Goal: Task Accomplishment & Management: Manage account settings

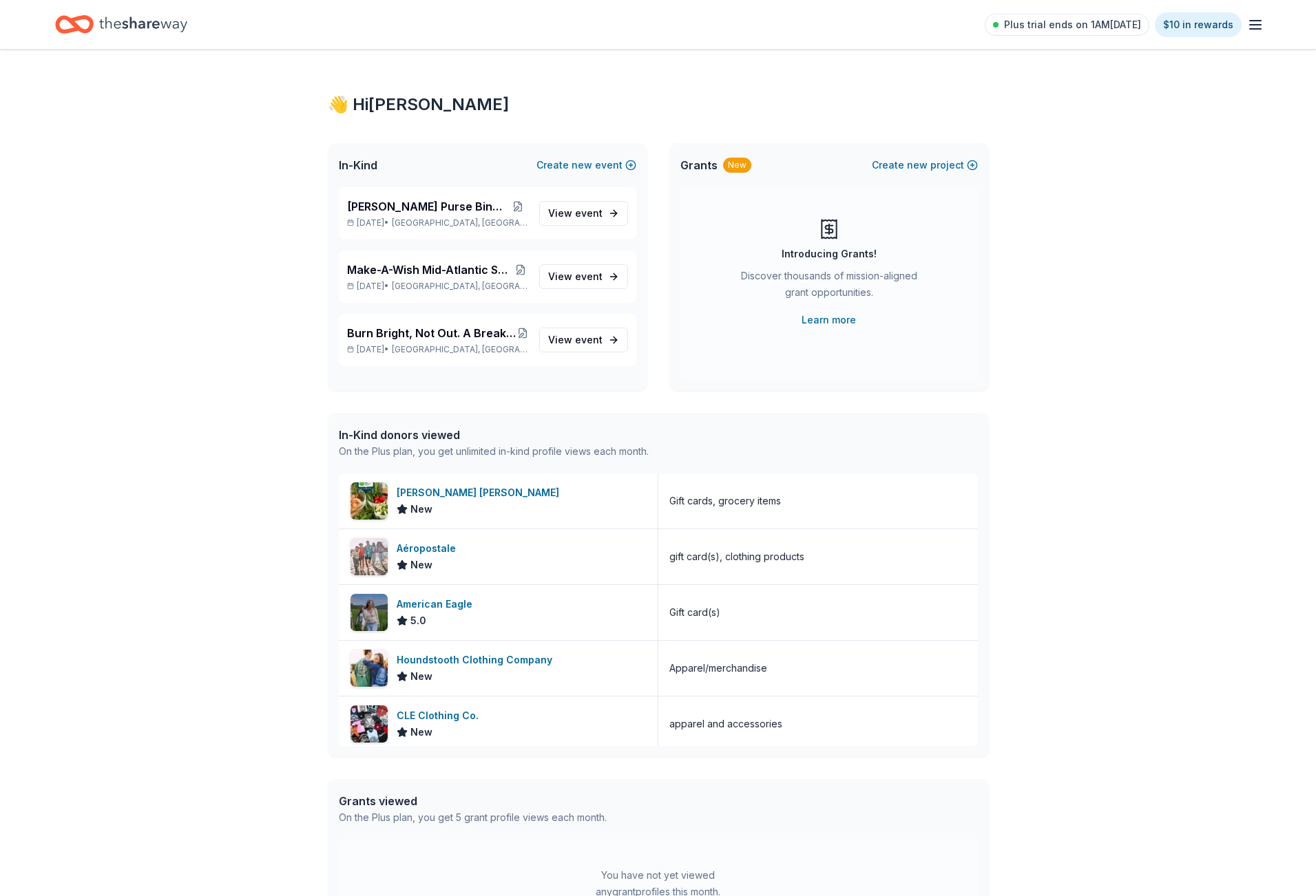
click at [1114, 445] on div "👋 Hi [PERSON_NAME] In-Kind Create new event [PERSON_NAME] Purse Bingo Fundraise…" at bounding box center [658, 529] width 1316 height 962
click at [586, 343] on span "event" at bounding box center [589, 340] width 28 height 12
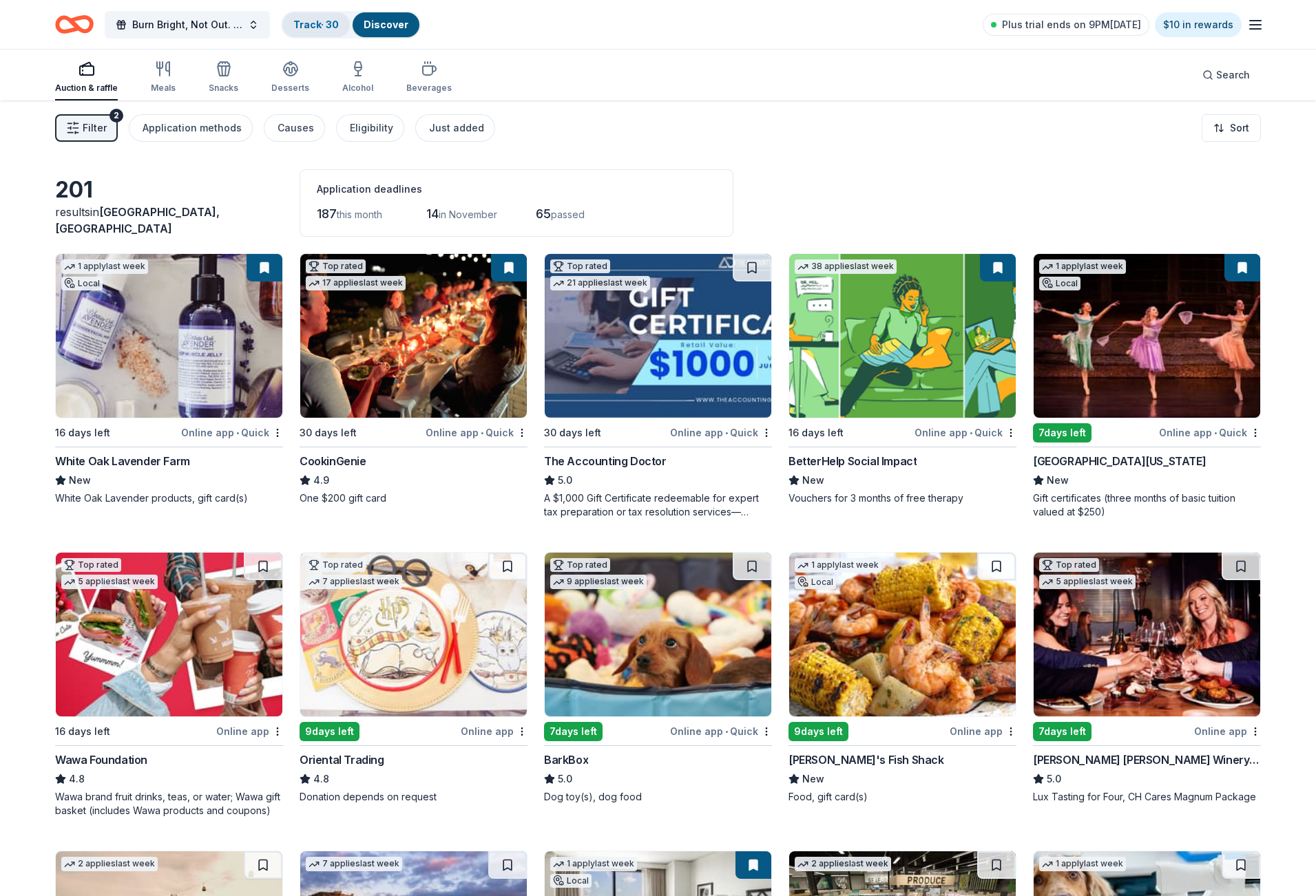
click at [309, 28] on link "Track · 30" at bounding box center [316, 25] width 46 height 12
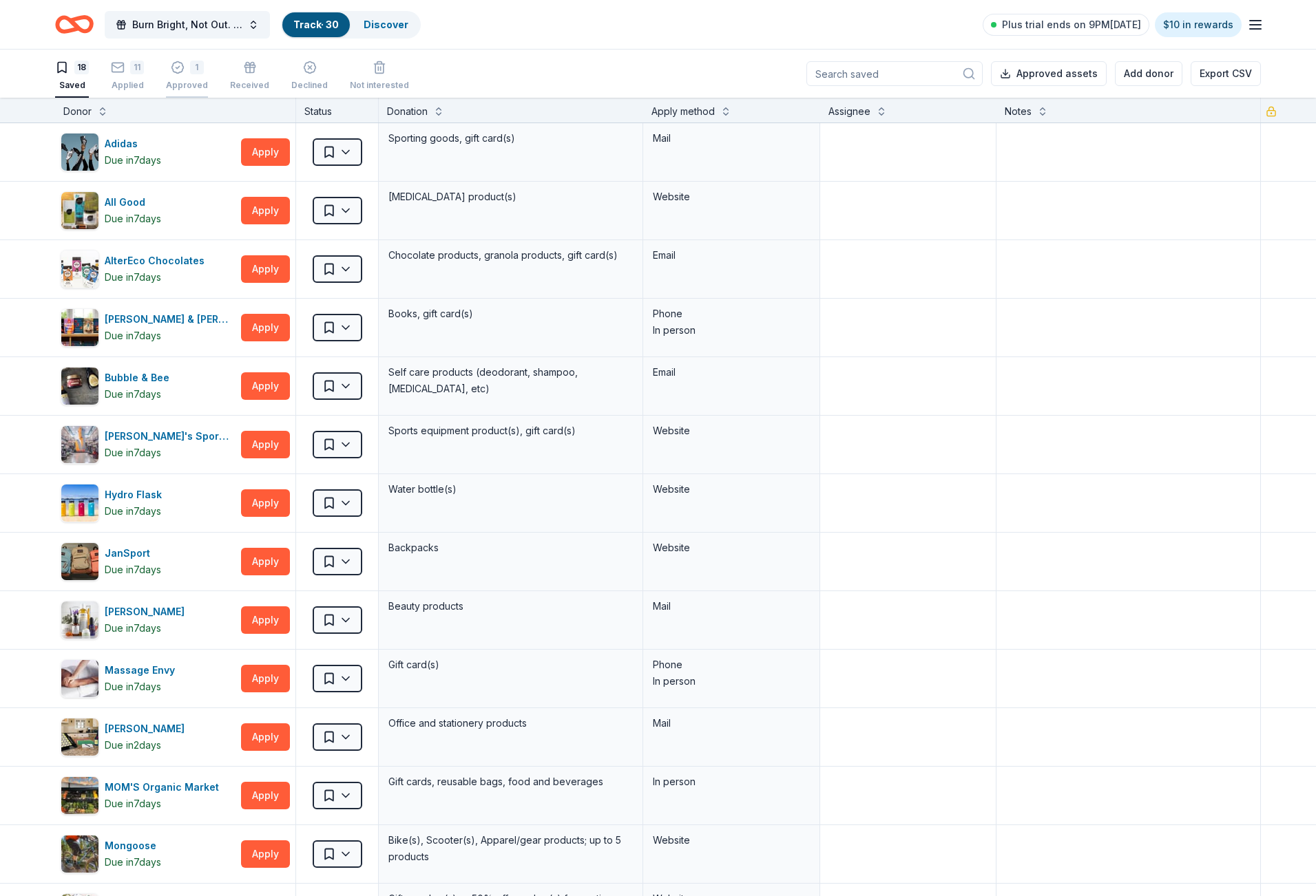
click at [186, 78] on div "1 Approved" at bounding box center [186, 75] width 42 height 30
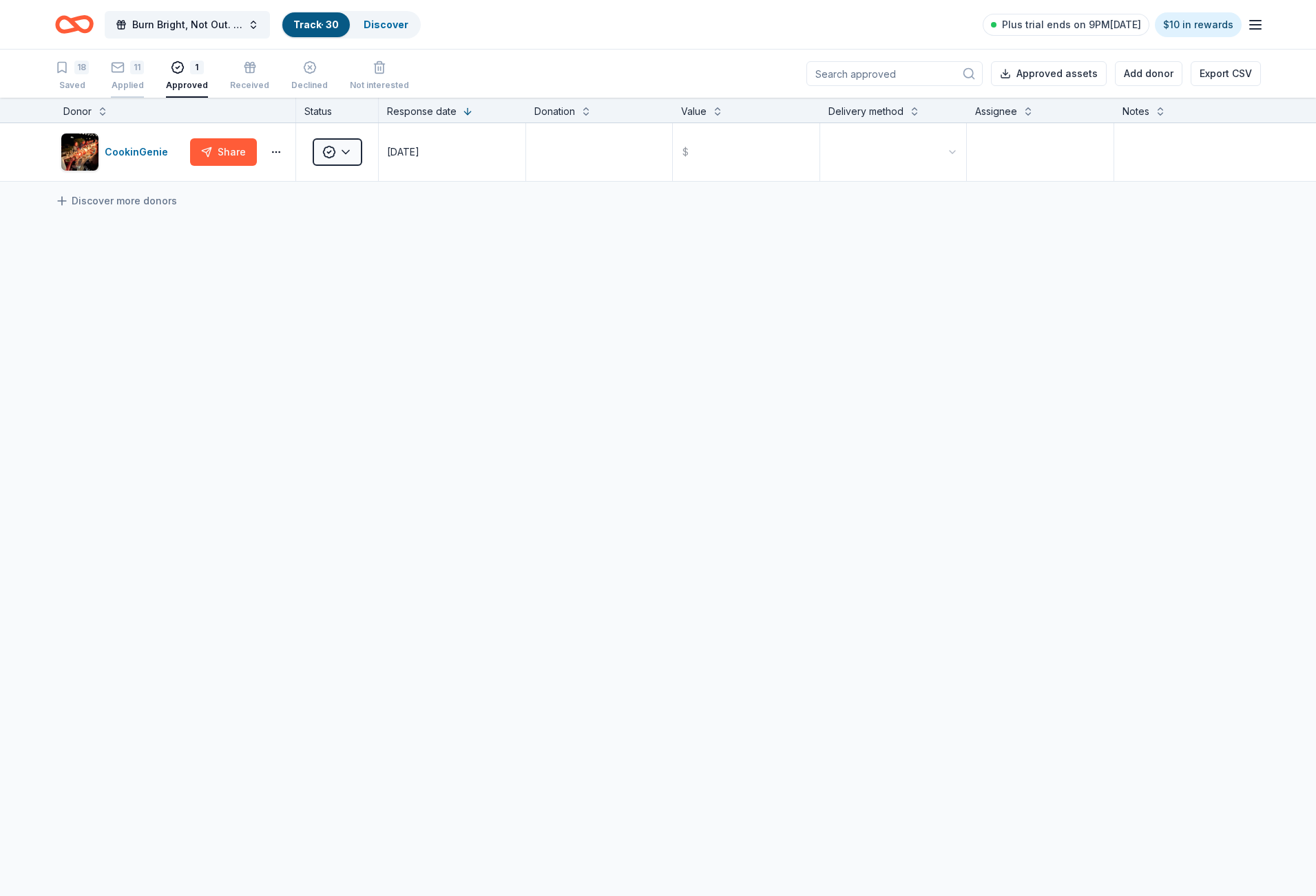
click at [127, 79] on div "11 Applied" at bounding box center [128, 75] width 33 height 30
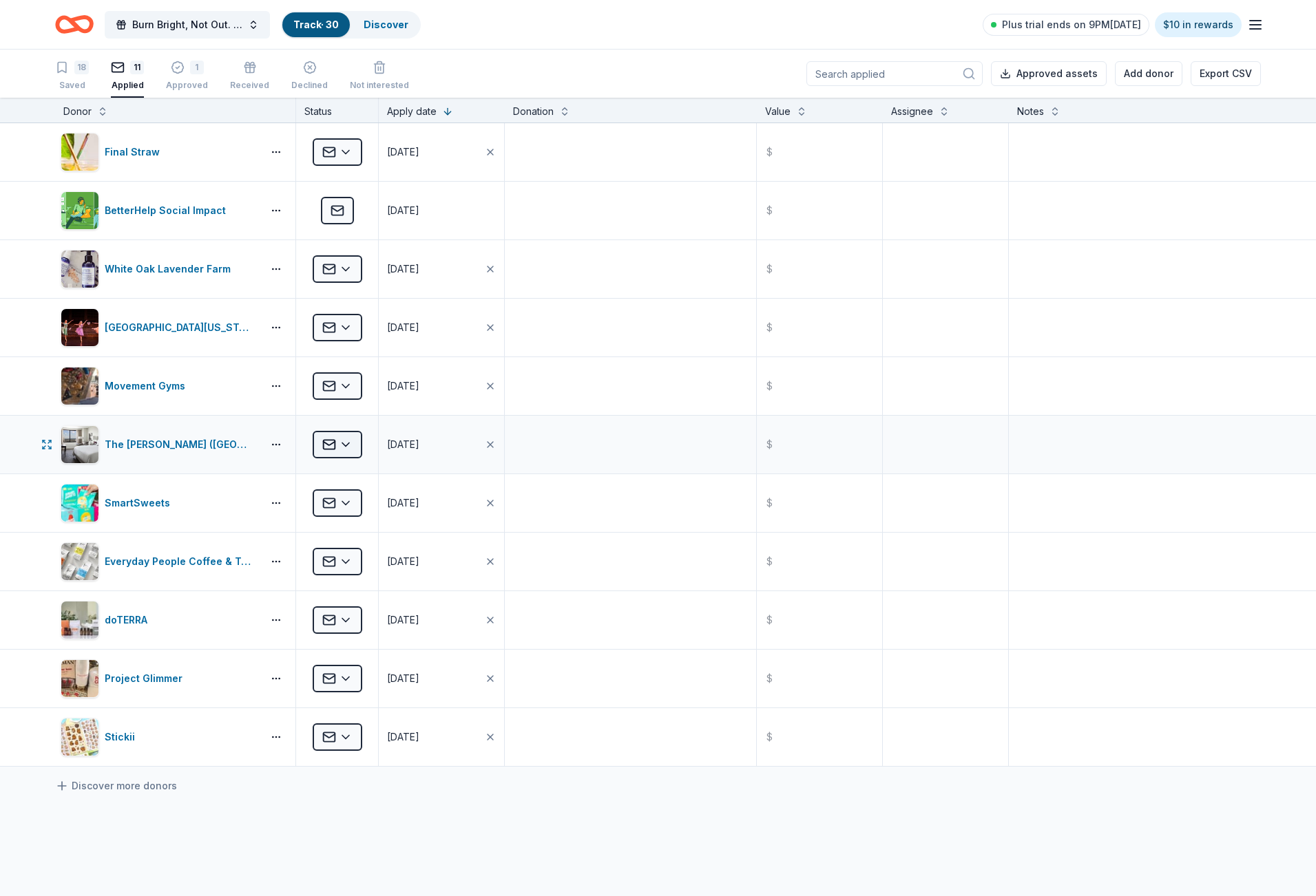
click at [349, 449] on html "Burn Bright, Not Out. A Breakfast with Junior League of Northern [US_STATE] Tra…" at bounding box center [658, 448] width 1316 height 896
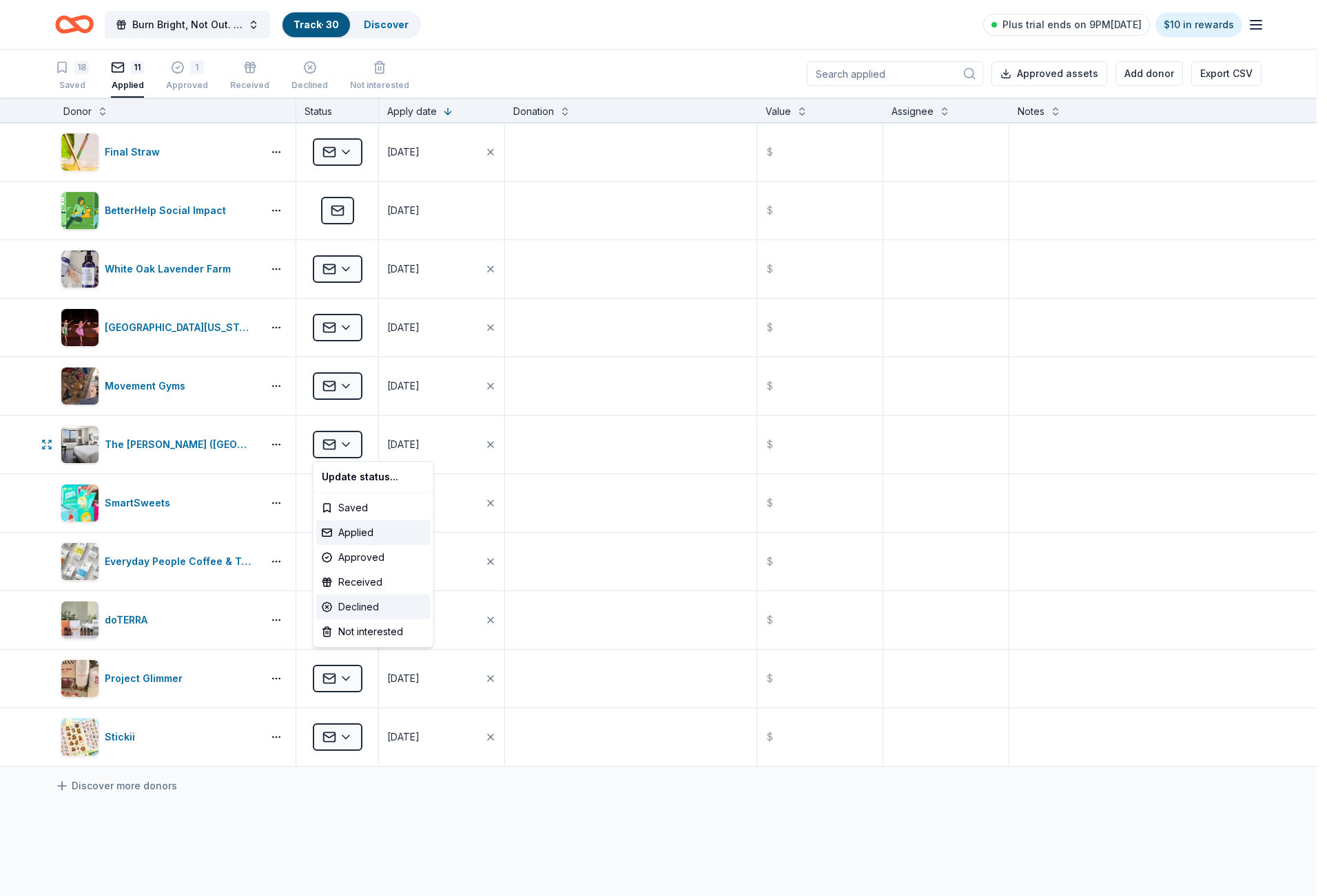
click at [365, 609] on div "Declined" at bounding box center [373, 607] width 115 height 25
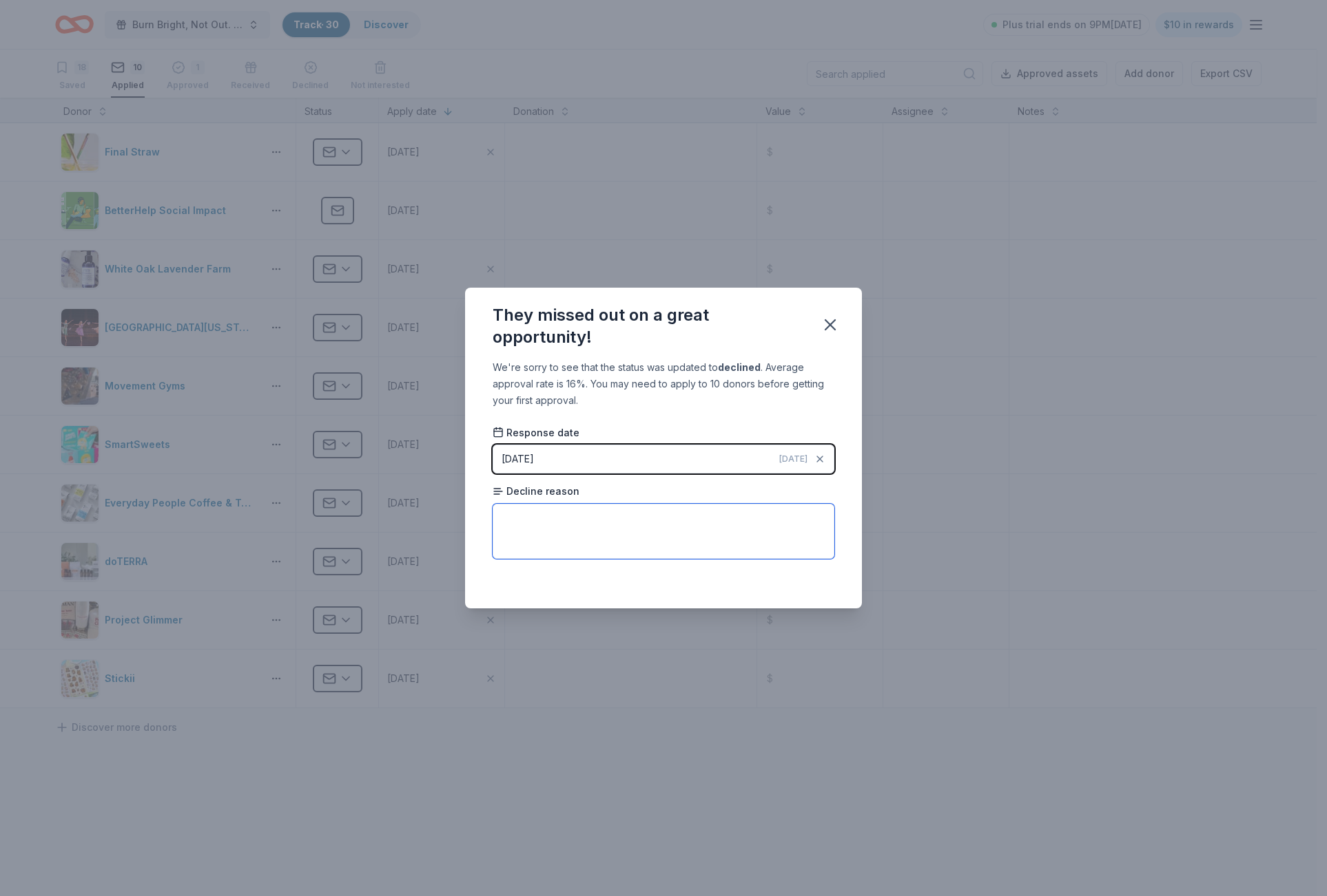
click at [651, 528] on textarea at bounding box center [664, 531] width 342 height 55
type textarea "not a fit"
click at [828, 319] on icon "button" at bounding box center [830, 325] width 19 height 19
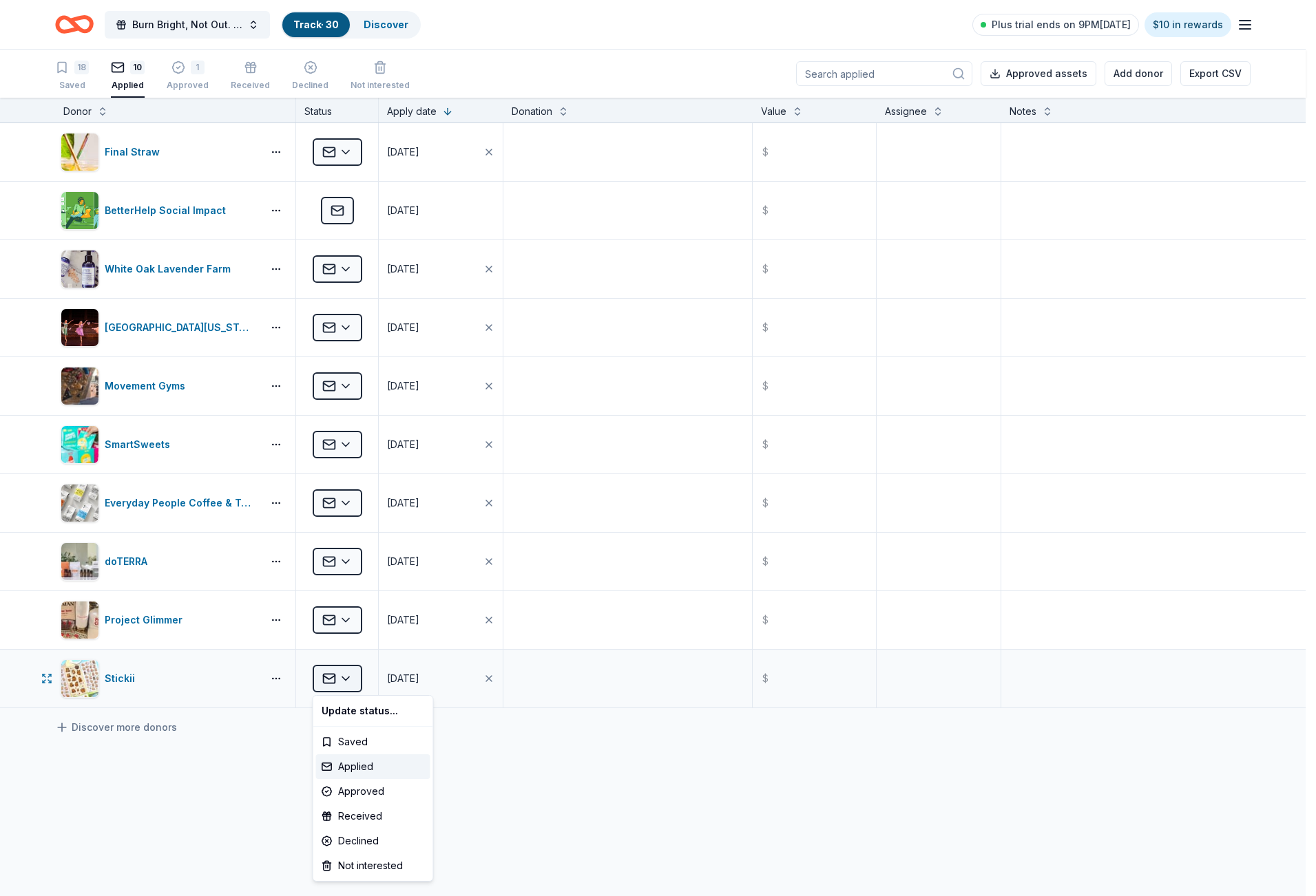
click at [344, 678] on html "Burn Bright, Not Out. A Breakfast with Junior League of Northern [US_STATE] Tra…" at bounding box center [658, 448] width 1316 height 896
click at [382, 793] on div "Approved" at bounding box center [373, 792] width 115 height 25
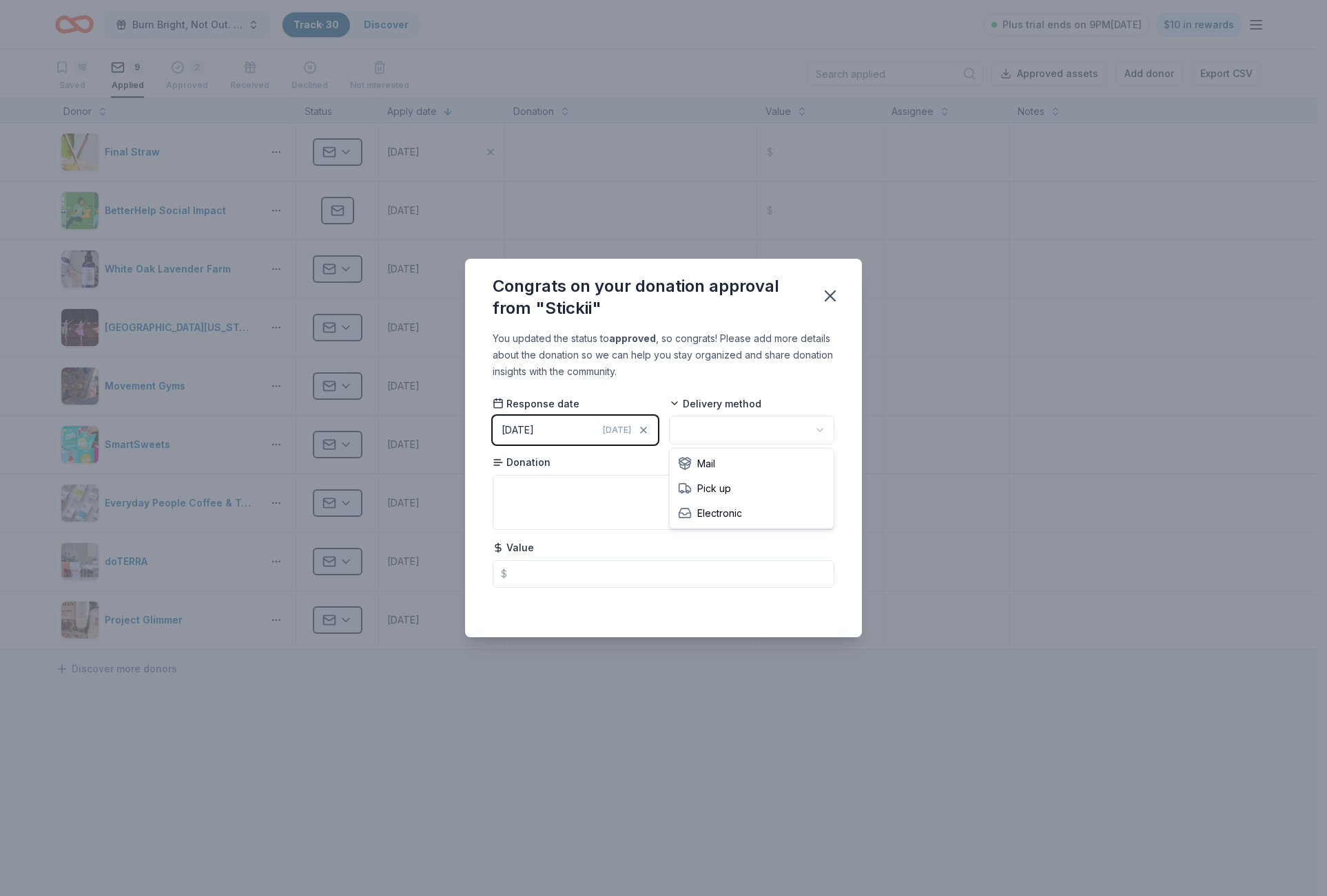
click at [723, 427] on html "Burn Bright, Not Out. A Breakfast with Junior League of Northern [US_STATE] Tra…" at bounding box center [664, 448] width 1327 height 896
click at [547, 500] on textarea at bounding box center [664, 503] width 342 height 55
type textarea "vision boarding materials"
click at [837, 298] on icon "button" at bounding box center [830, 296] width 19 height 19
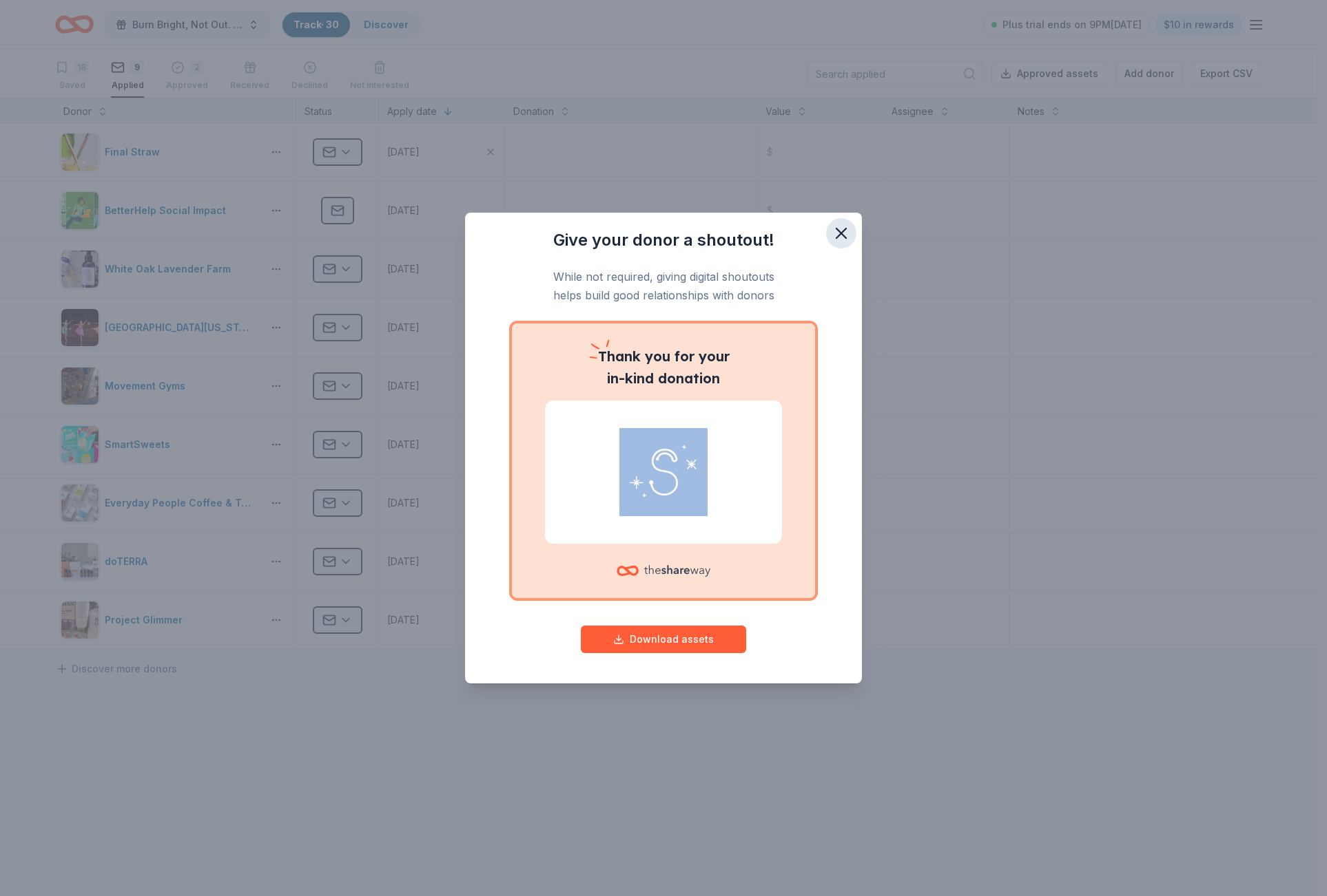
click at [844, 231] on icon "button" at bounding box center [840, 233] width 9 height 9
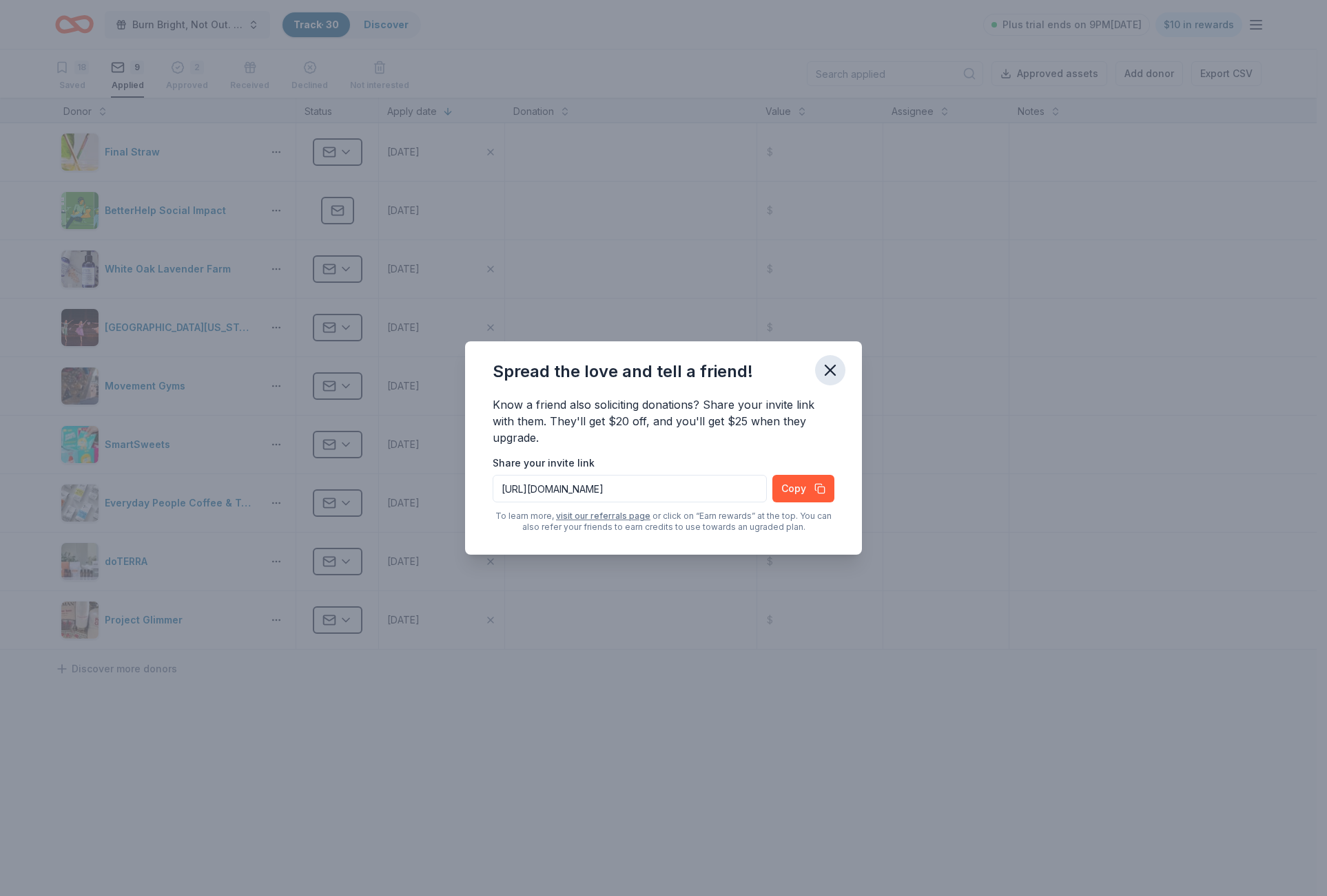
click at [844, 373] on button "button" at bounding box center [829, 370] width 30 height 30
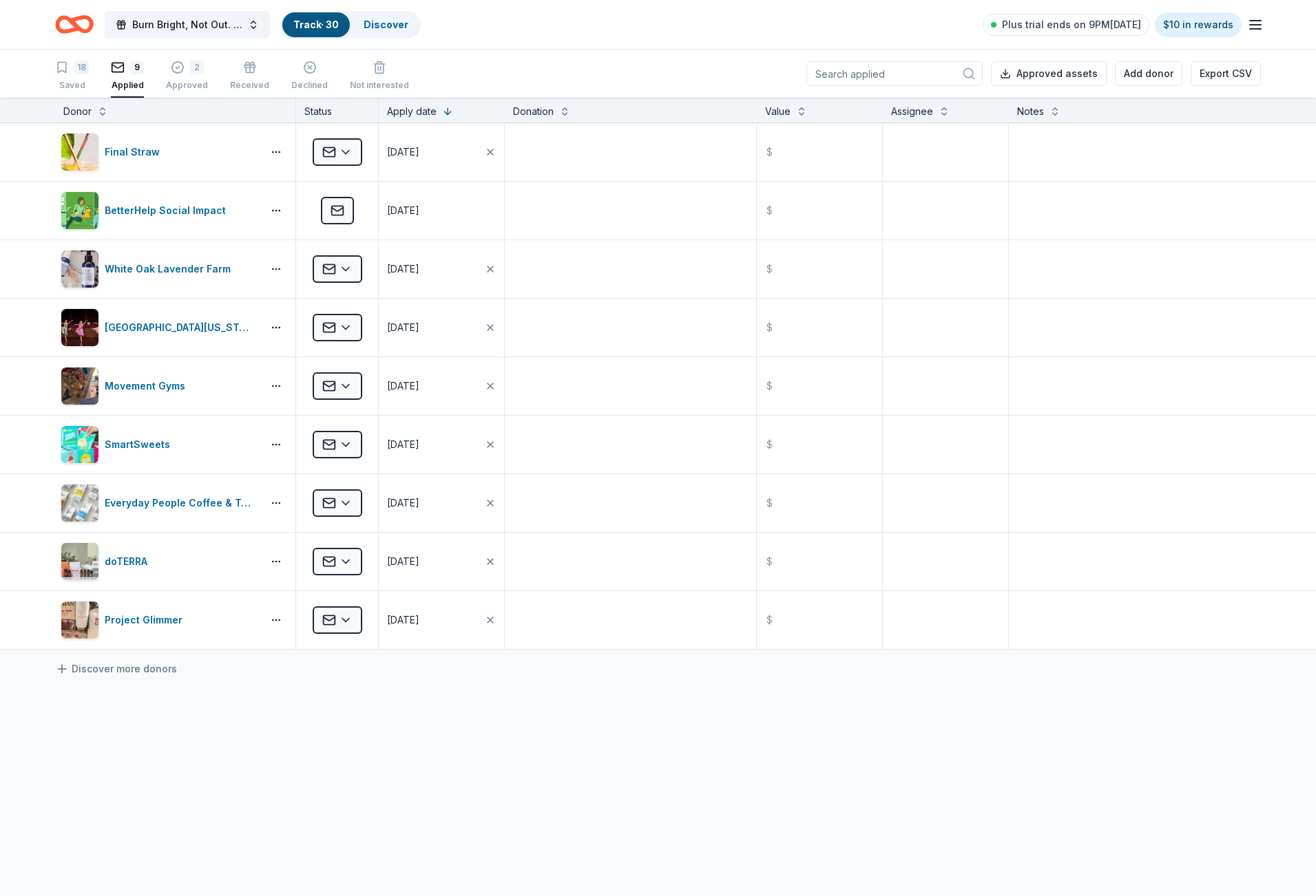
drag, startPoint x: 477, startPoint y: 724, endPoint x: 495, endPoint y: 725, distance: 18.0
click at [486, 725] on div "Final Straw Applied [DATE] $ BetterHelp Social Impact Applied [DATE] $ White Oa…" at bounding box center [658, 516] width 1316 height 786
